Goal: Transaction & Acquisition: Purchase product/service

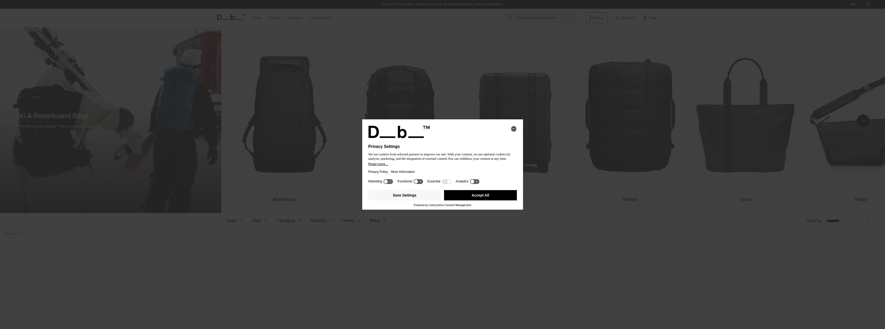
click at [388, 183] on icon at bounding box center [388, 181] width 10 height 5
click at [423, 197] on button "Save Settings" at bounding box center [404, 195] width 73 height 10
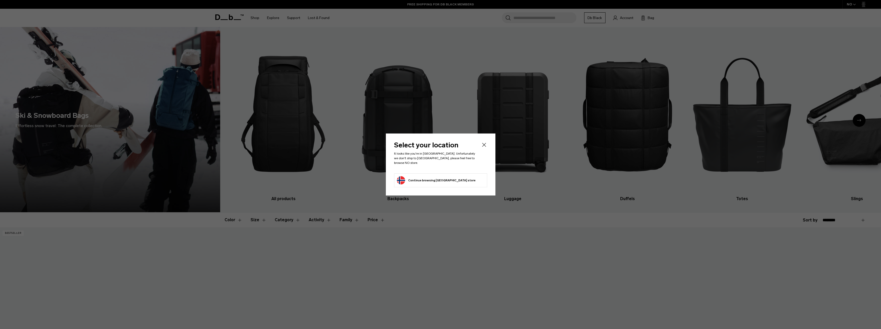
click at [485, 145] on icon "Close" at bounding box center [484, 145] width 6 height 6
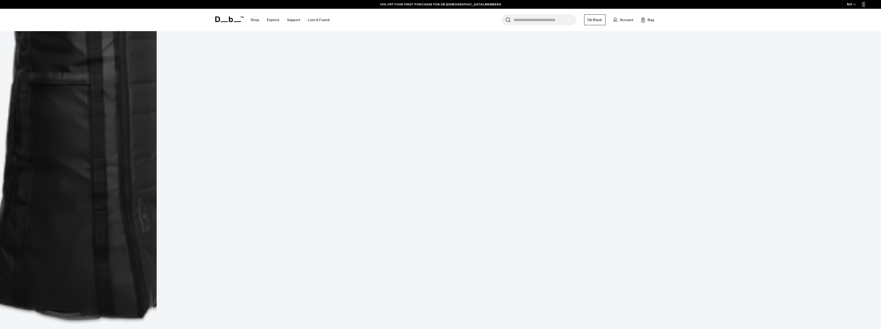
scroll to position [771, 0]
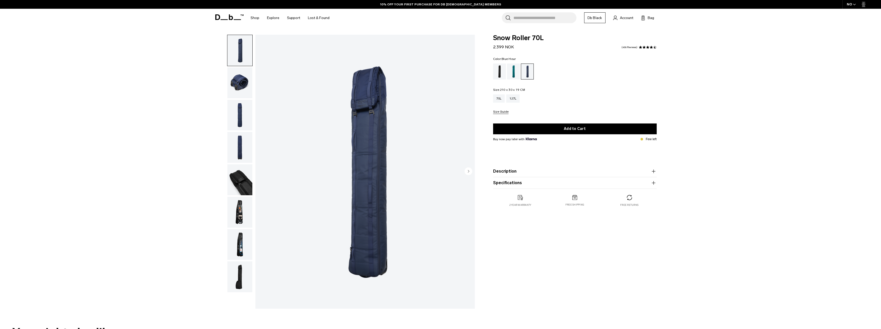
click at [239, 212] on img "button" at bounding box center [239, 212] width 25 height 31
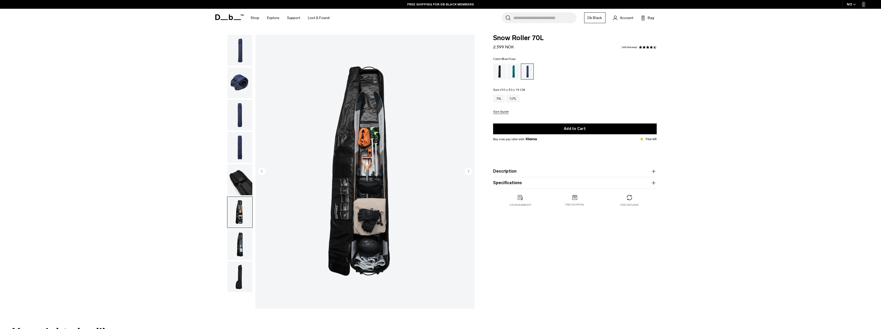
click at [247, 243] on img "button" at bounding box center [239, 244] width 25 height 31
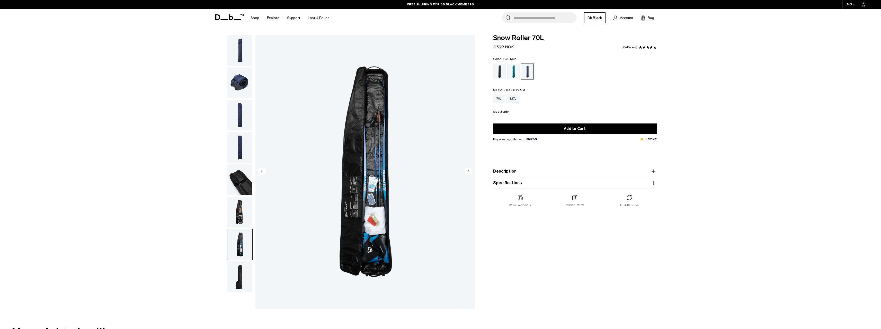
click at [245, 215] on img "button" at bounding box center [239, 212] width 25 height 31
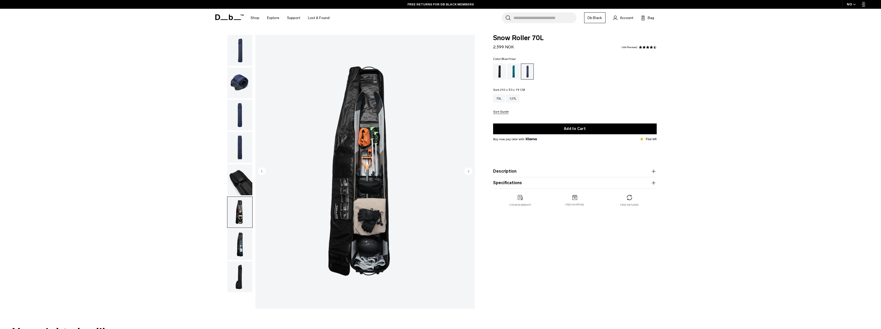
click at [242, 241] on img "button" at bounding box center [239, 244] width 25 height 31
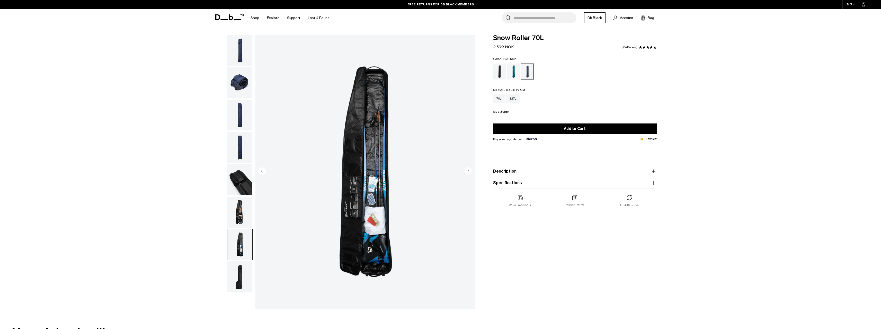
click at [239, 268] on img "button" at bounding box center [239, 276] width 25 height 31
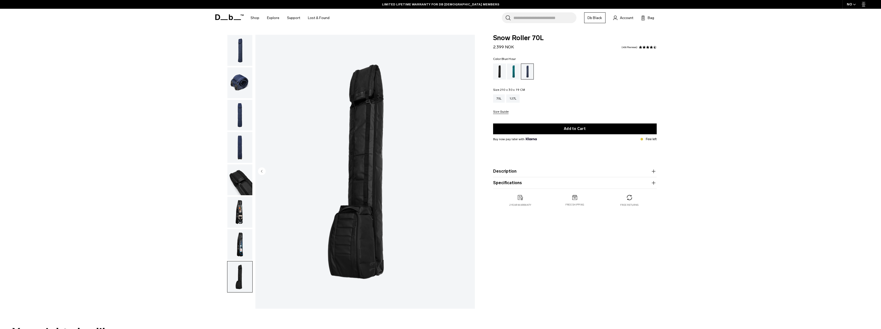
click at [241, 244] on img "button" at bounding box center [239, 244] width 25 height 31
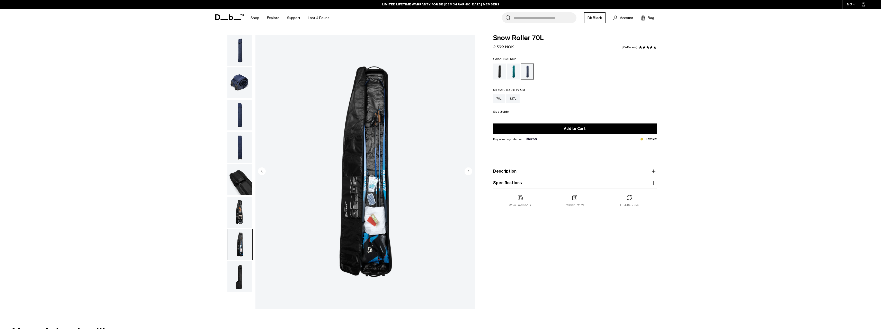
click at [240, 178] on img "button" at bounding box center [239, 179] width 25 height 31
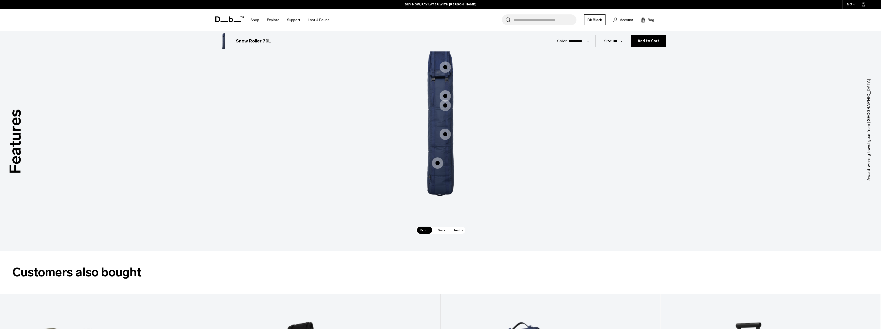
scroll to position [823, 0]
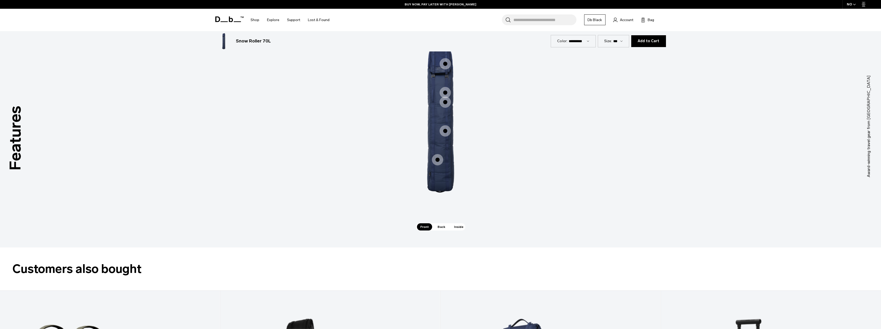
click at [438, 159] on span "1 / 3" at bounding box center [437, 159] width 11 height 11
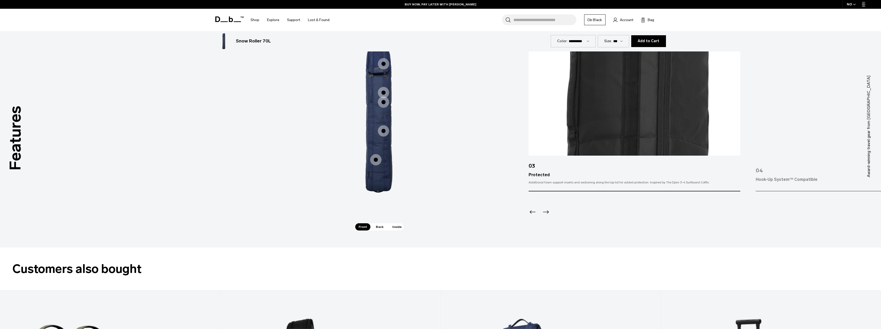
click at [384, 131] on span "1 / 3" at bounding box center [383, 130] width 11 height 11
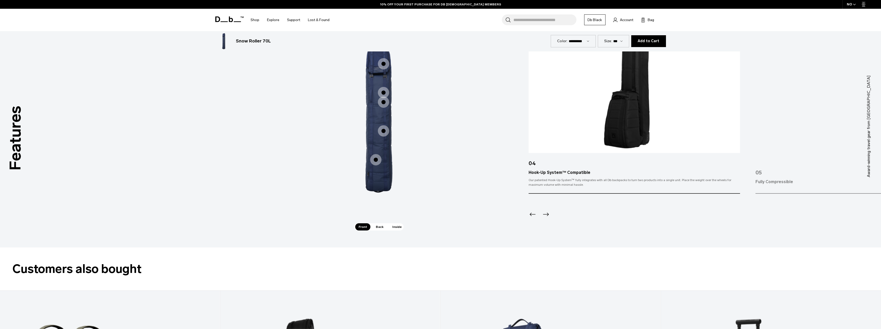
click at [384, 103] on span "1 / 3" at bounding box center [383, 101] width 11 height 11
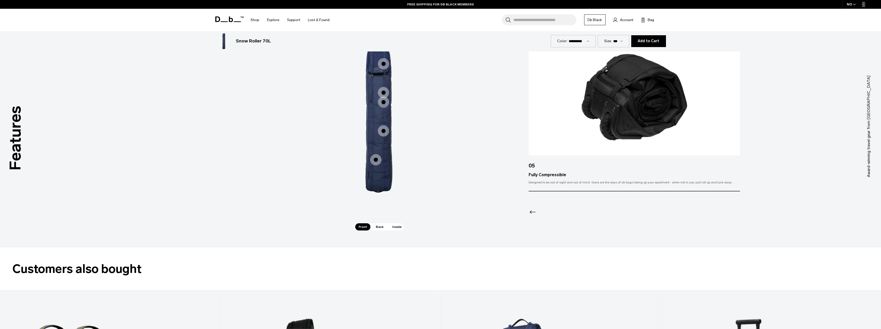
click at [383, 93] on span "1 / 3" at bounding box center [383, 92] width 11 height 11
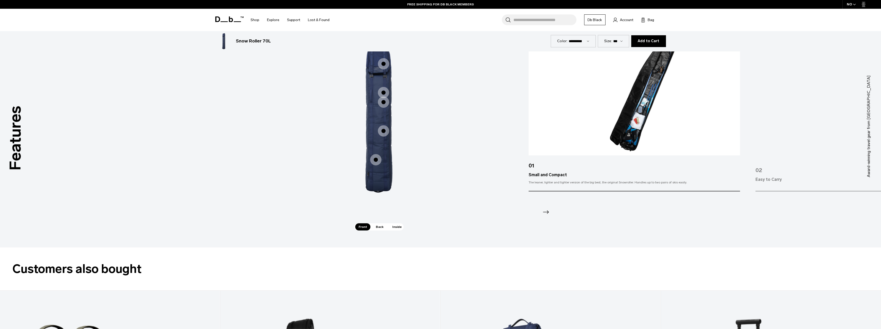
click at [381, 65] on span "1 / 3" at bounding box center [383, 63] width 11 height 11
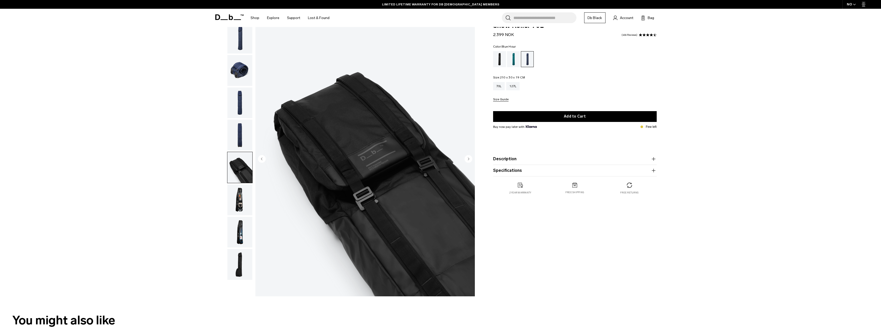
scroll to position [0, 0]
